Goal: Transaction & Acquisition: Obtain resource

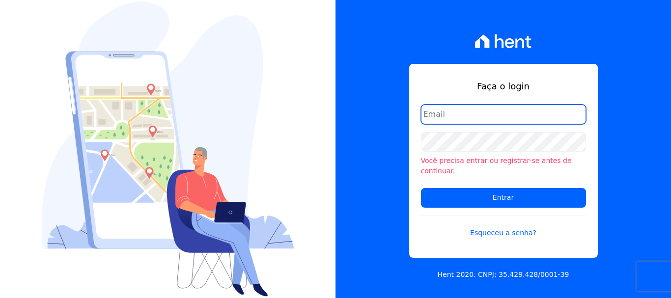
type input "[EMAIL_ADDRESS][DOMAIN_NAME]"
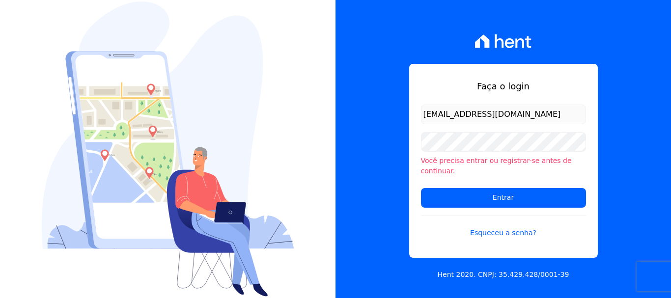
drag, startPoint x: 481, startPoint y: 176, endPoint x: 479, endPoint y: 181, distance: 5.1
click at [481, 177] on form "[EMAIL_ADDRESS][DOMAIN_NAME] Você precisa entrar ou registrar-[PERSON_NAME] de …" at bounding box center [503, 177] width 165 height 145
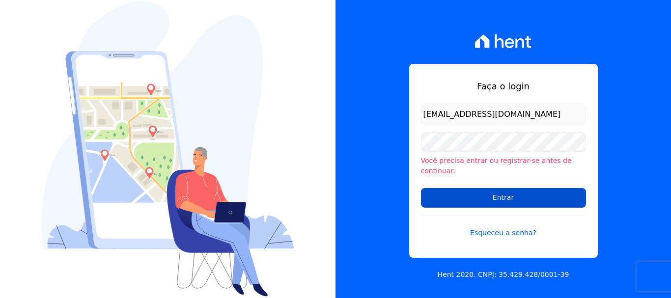
click at [477, 191] on input "Entrar" at bounding box center [503, 198] width 165 height 20
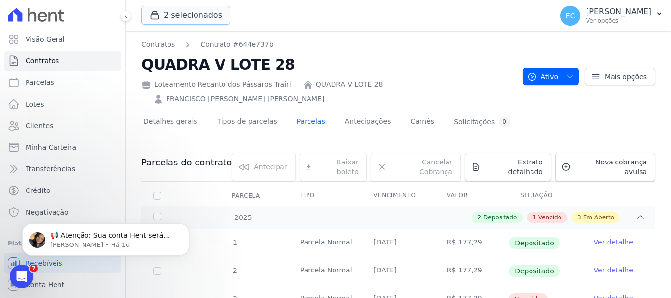
drag, startPoint x: 181, startPoint y: 20, endPoint x: 190, endPoint y: 25, distance: 10.6
click at [182, 20] on button "2 selecionados" at bounding box center [186, 15] width 89 height 19
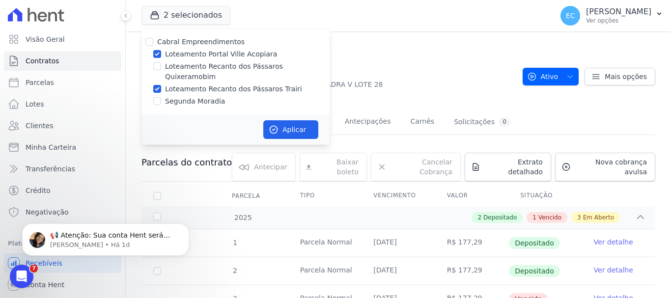
click at [227, 51] on label "Loteamento Portal Ville Acopiara" at bounding box center [221, 54] width 112 height 10
click at [161, 51] on input "Loteamento Portal Ville Acopiara" at bounding box center [157, 54] width 8 height 8
checkbox input "false"
click at [282, 121] on button "Aplicar" at bounding box center [290, 129] width 55 height 19
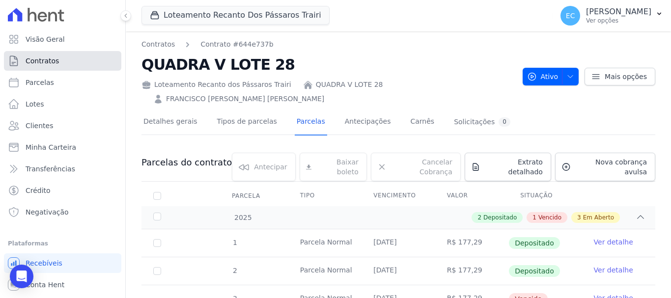
click at [53, 61] on span "Contratos" at bounding box center [42, 61] width 33 height 10
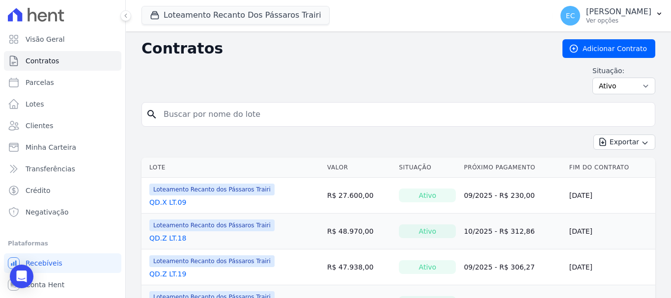
click at [238, 113] on input "search" at bounding box center [404, 115] width 493 height 20
type input "z"
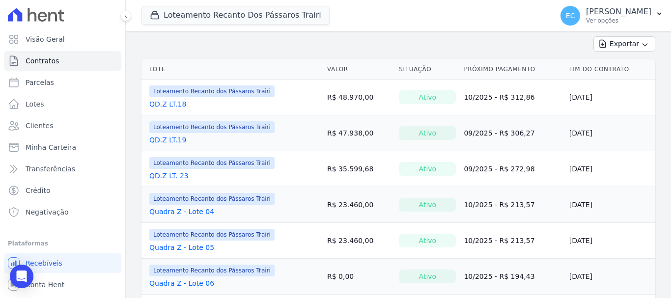
scroll to position [197, 0]
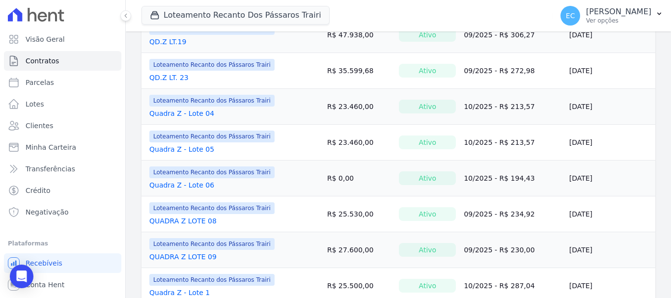
click at [186, 220] on link "QUADRA Z LOTE 08" at bounding box center [182, 221] width 67 height 10
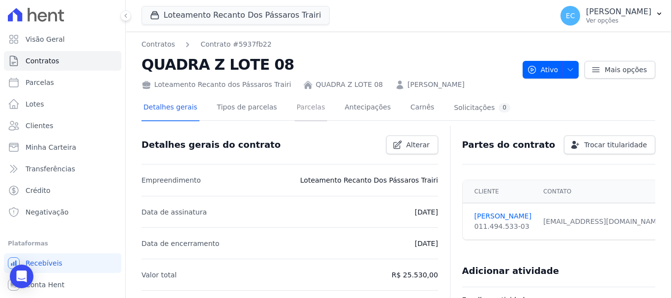
click at [295, 106] on link "Parcelas" at bounding box center [311, 108] width 32 height 26
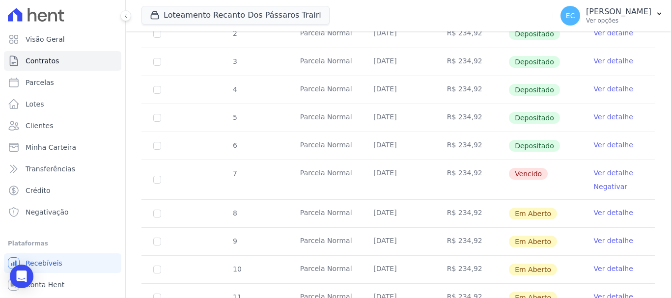
scroll to position [246, 0]
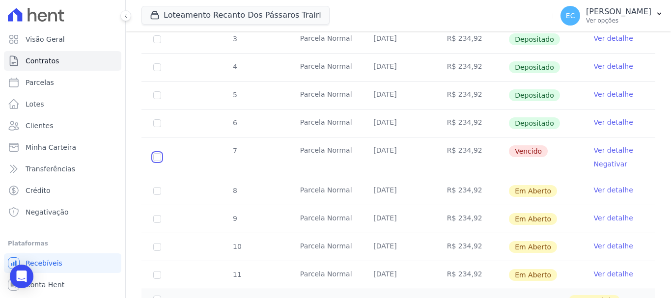
click at [154, 153] on input "checkbox" at bounding box center [157, 157] width 8 height 8
checkbox input "true"
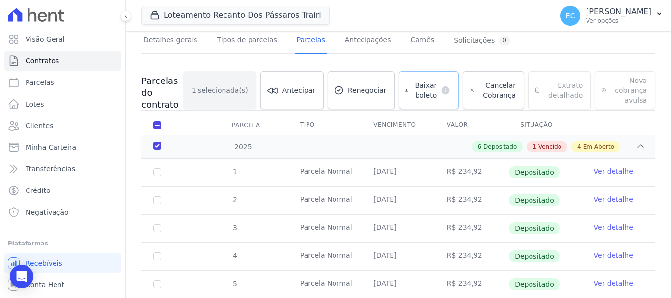
scroll to position [67, 0]
click at [421, 83] on span "Baixar boleto" at bounding box center [424, 91] width 25 height 20
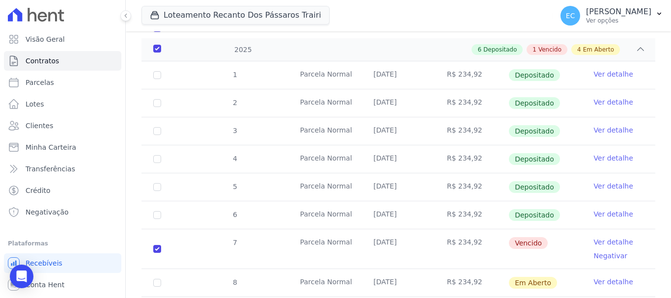
scroll to position [165, 0]
